Goal: Task Accomplishment & Management: Manage account settings

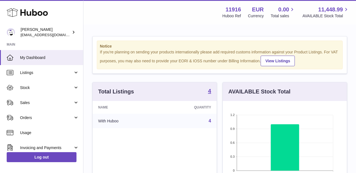
scroll to position [87, 124]
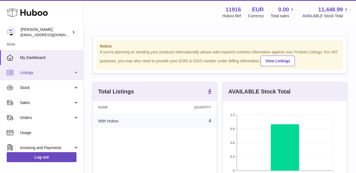
click at [55, 75] on link "Listings" at bounding box center [41, 72] width 83 height 15
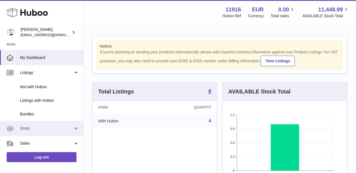
scroll to position [30, 0]
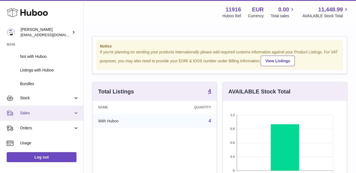
click at [45, 116] on link "Sales" at bounding box center [41, 113] width 83 height 15
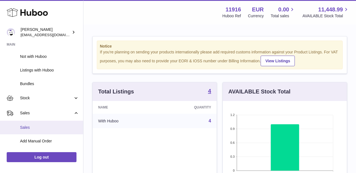
click at [44, 128] on span "Sales" at bounding box center [49, 127] width 59 height 5
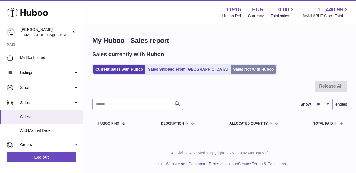
click at [231, 72] on link "Sales Not With Huboo" at bounding box center [253, 69] width 45 height 9
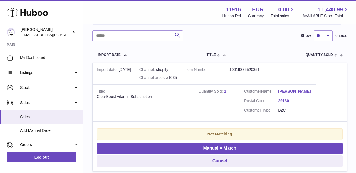
scroll to position [91, 0]
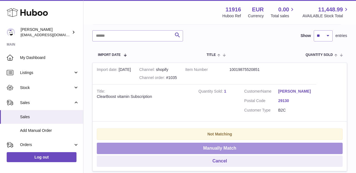
click at [220, 147] on button "Manually Match" at bounding box center [220, 148] width 246 height 11
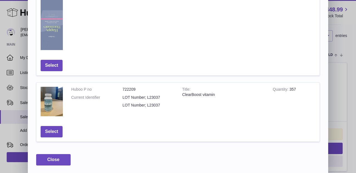
scroll to position [343, 0]
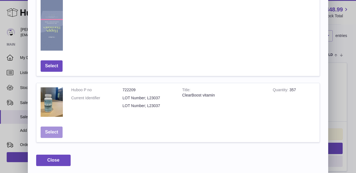
click at [51, 131] on button "Select" at bounding box center [52, 132] width 22 height 11
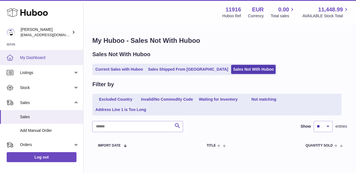
scroll to position [0, 0]
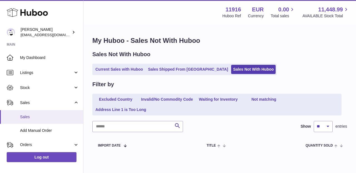
click at [30, 116] on span "Sales" at bounding box center [49, 116] width 59 height 5
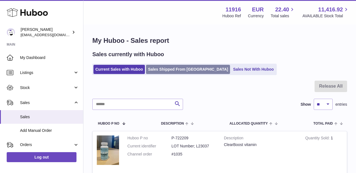
click at [171, 70] on link "Sales Shipped From [GEOGRAPHIC_DATA]" at bounding box center [188, 69] width 84 height 9
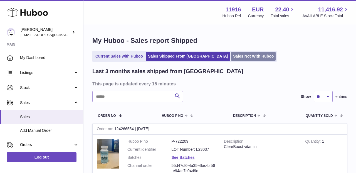
click at [231, 55] on link "Sales Not With Huboo" at bounding box center [253, 56] width 45 height 9
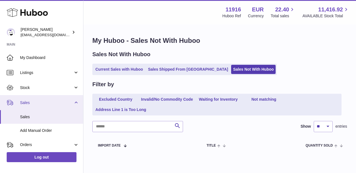
click at [38, 100] on span "Sales" at bounding box center [46, 102] width 53 height 5
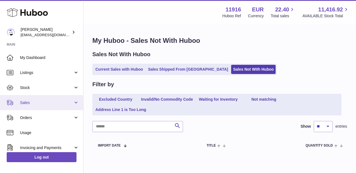
click at [37, 106] on link "Sales" at bounding box center [41, 102] width 83 height 15
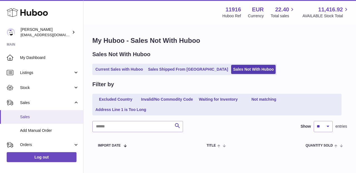
click at [32, 123] on link "Sales" at bounding box center [41, 117] width 83 height 14
